Goal: Register for event/course

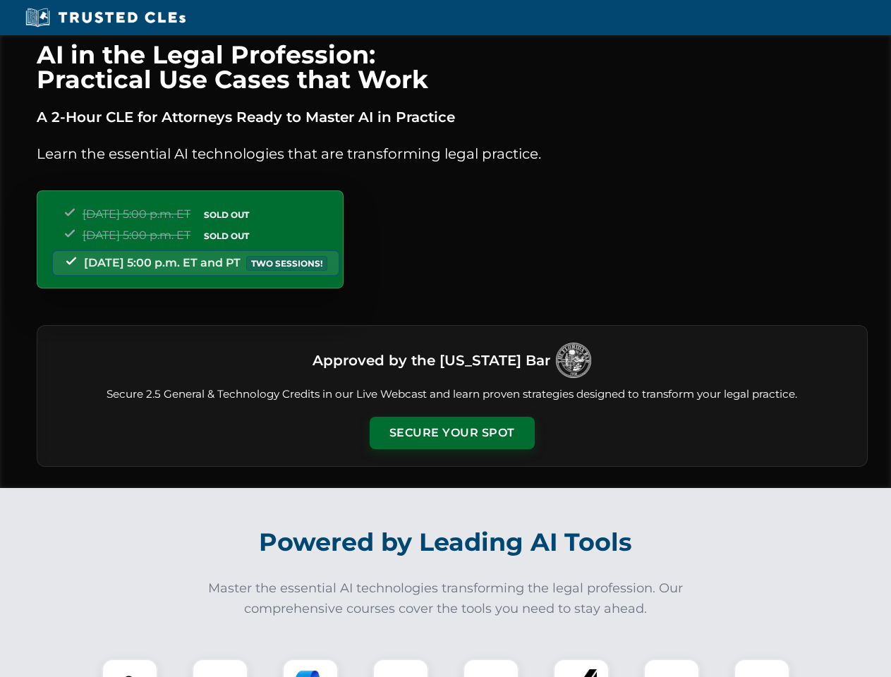
click at [452, 433] on button "Secure Your Spot" at bounding box center [452, 433] width 165 height 32
click at [130, 668] on img at bounding box center [129, 687] width 41 height 41
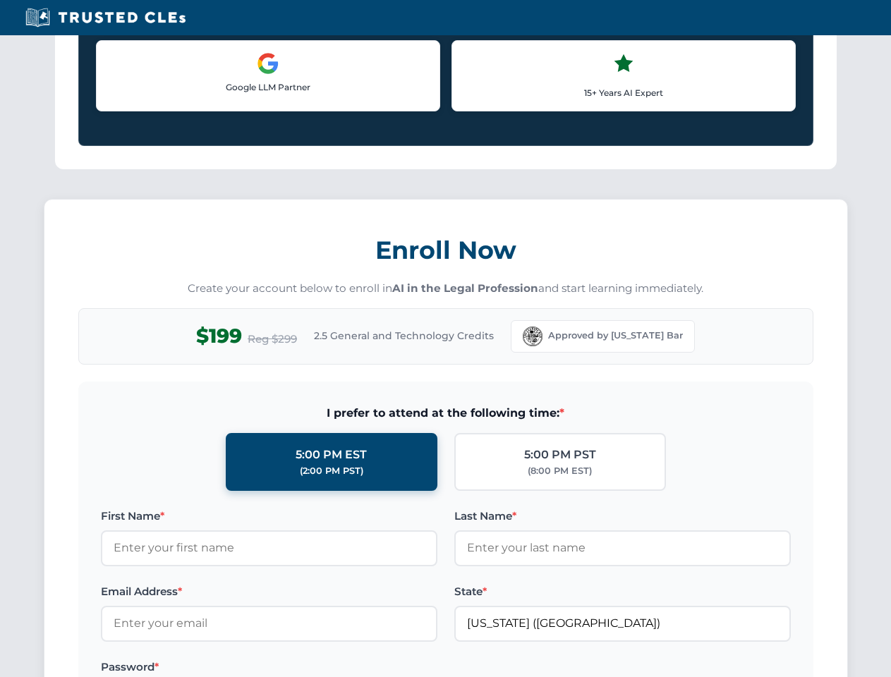
scroll to position [1224, 0]
